Goal: Find contact information: Find contact information

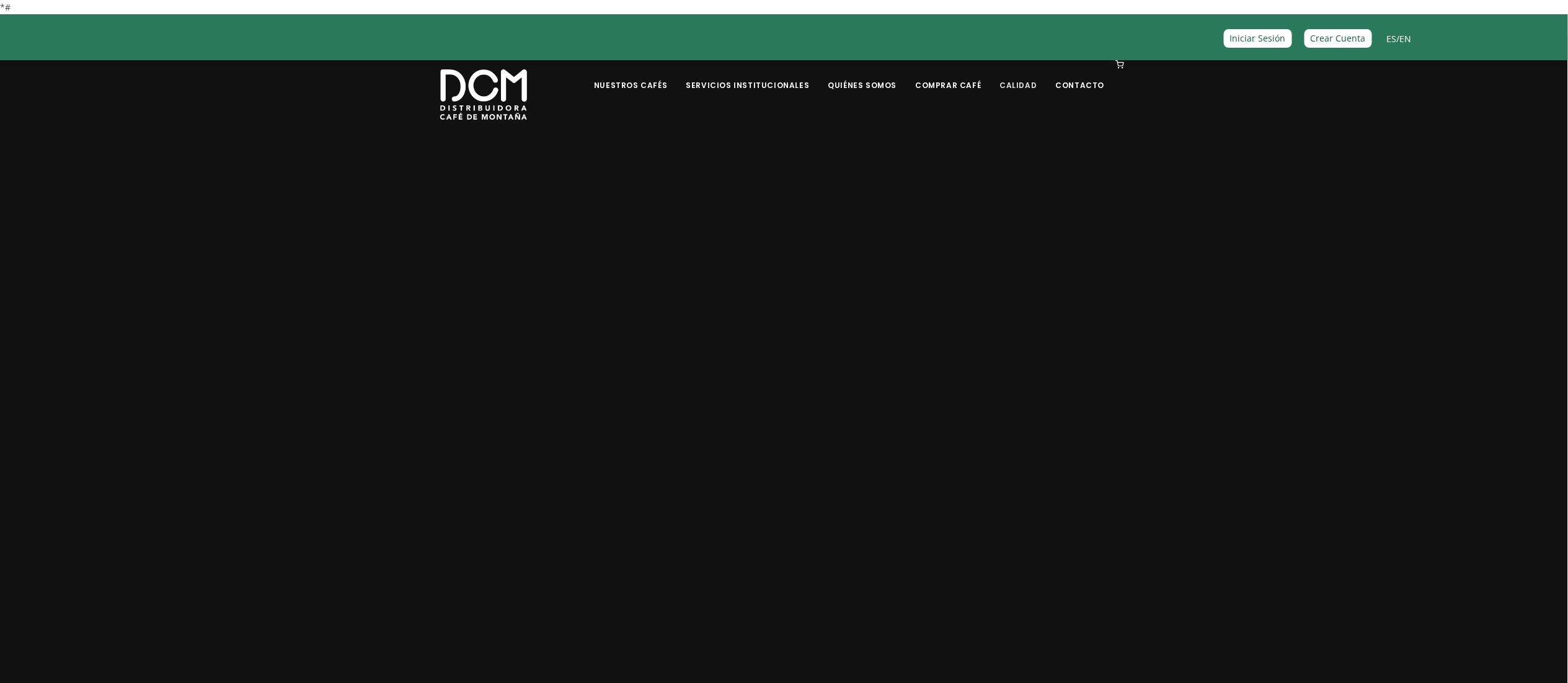
drag, startPoint x: 0, startPoint y: 0, endPoint x: 1028, endPoint y: 88, distance: 1031.8
click at [1028, 88] on link "Calidad" at bounding box center [1018, 76] width 52 height 29
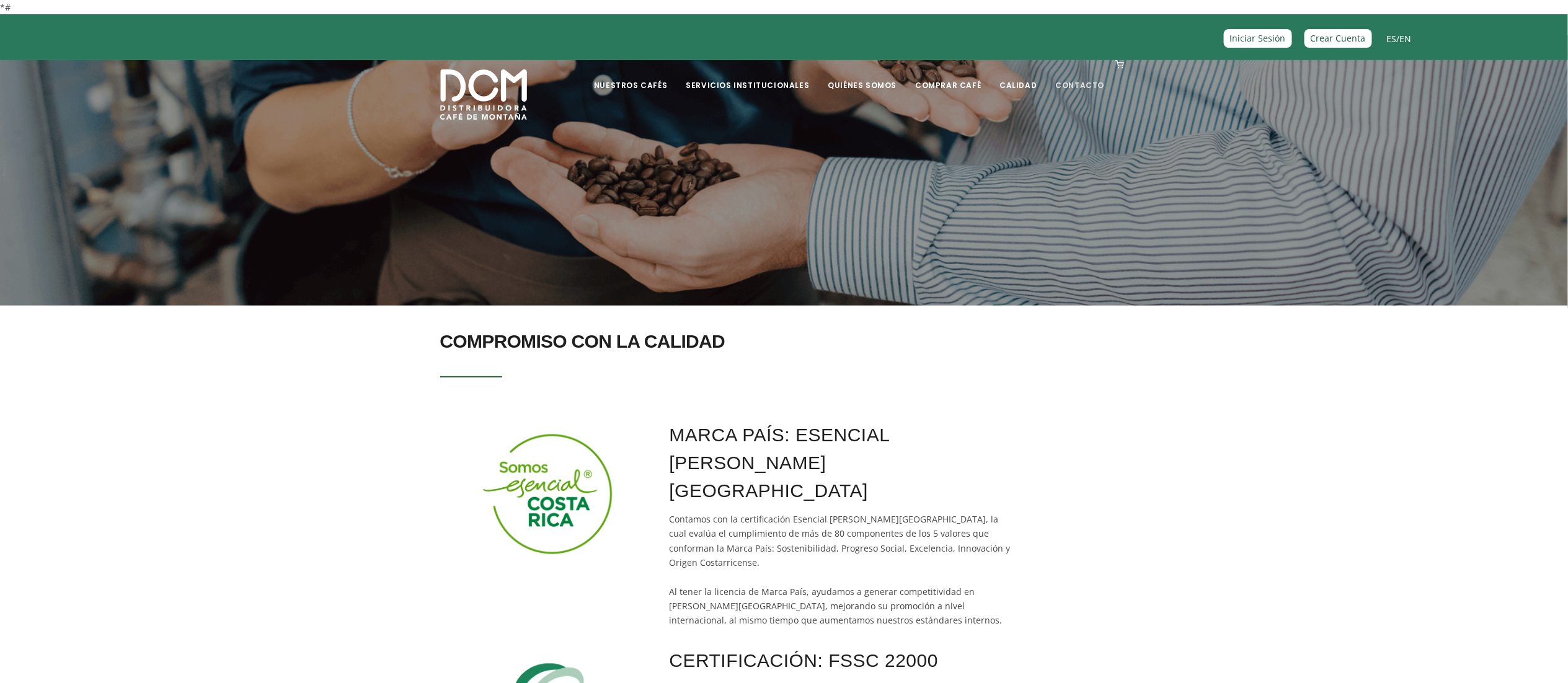
click at [1077, 75] on link "Contacto" at bounding box center [1080, 76] width 64 height 29
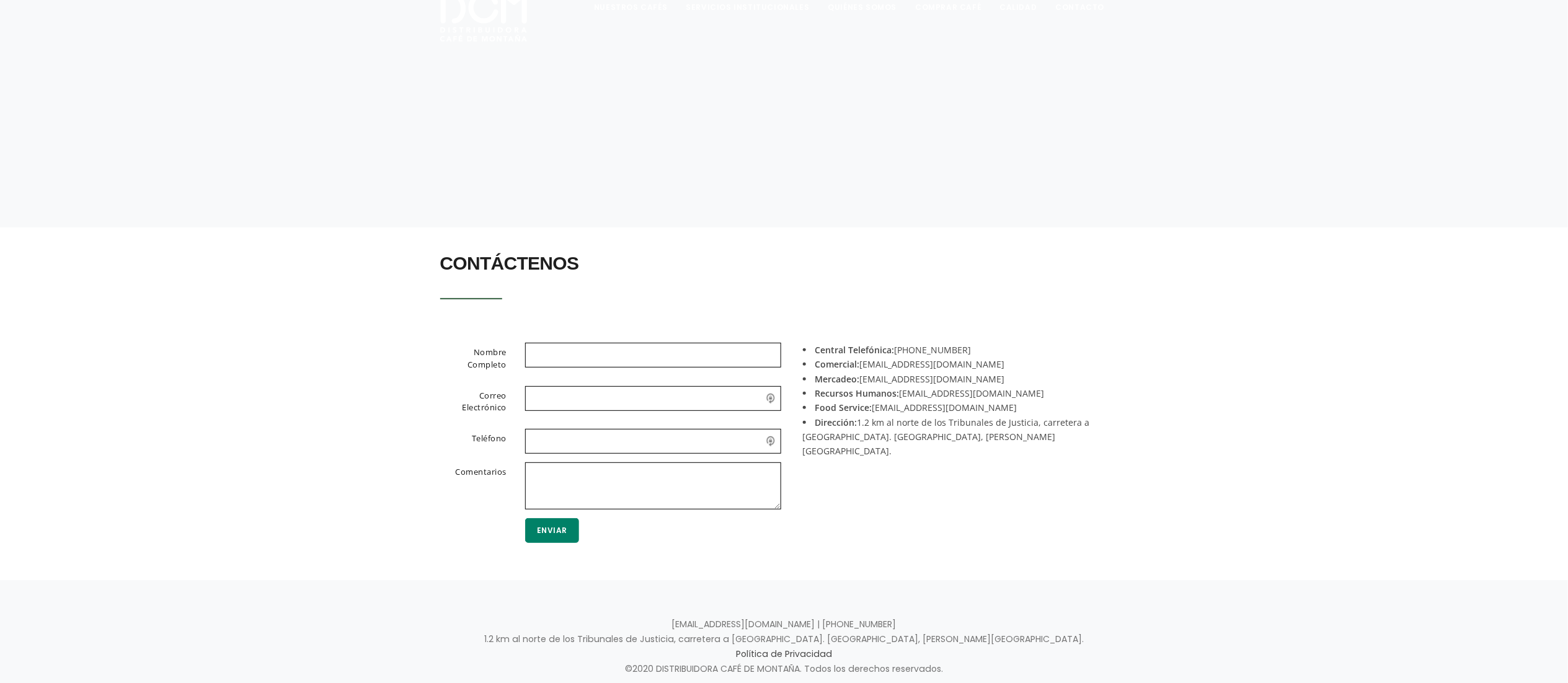
scroll to position [121, 0]
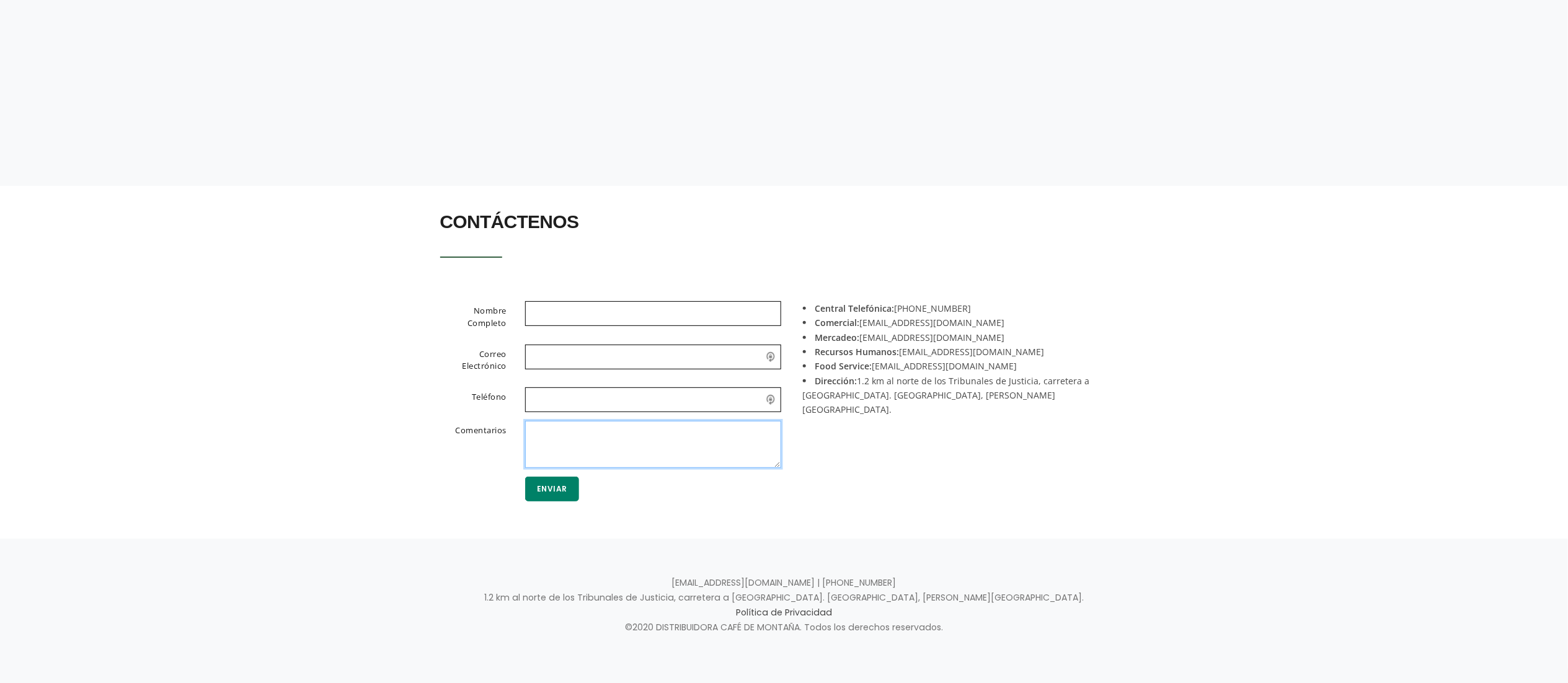
click at [693, 437] on textarea at bounding box center [653, 445] width 256 height 47
click at [1017, 438] on div "Central Telefónica: [PHONE_NUMBER] Comercial: [EMAIL_ADDRESS][DOMAIN_NAME] Merc…" at bounding box center [961, 408] width 353 height 213
